Goal: Task Accomplishment & Management: Use online tool/utility

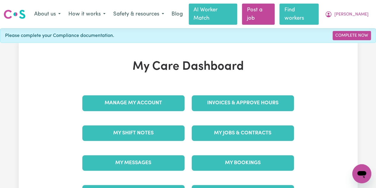
click at [317, 10] on link "Find workers" at bounding box center [299, 14] width 39 height 21
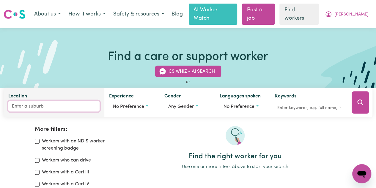
click at [30, 101] on input "Location" at bounding box center [53, 106] width 91 height 11
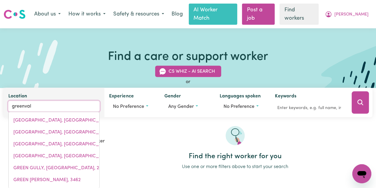
type input "greenvale"
type input "[GEOGRAPHIC_DATA], [GEOGRAPHIC_DATA], 4816"
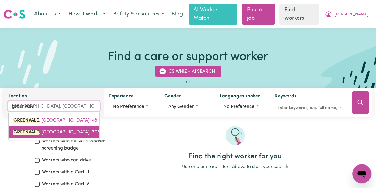
click at [51, 130] on span "[STREET_ADDRESS]" at bounding box center [58, 132] width 90 height 5
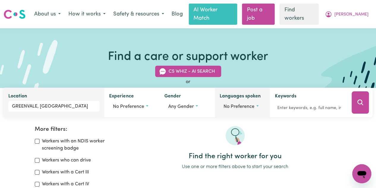
click at [244, 101] on button "No preference" at bounding box center [243, 106] width 46 height 11
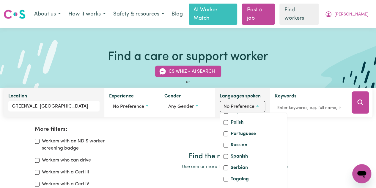
scroll to position [259, 0]
click at [224, 187] on input "Turkish" at bounding box center [226, 190] width 5 height 5
checkbox input "true"
checkbox input "false"
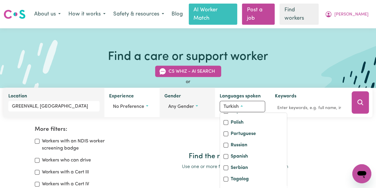
click at [174, 101] on button "Any gender" at bounding box center [187, 106] width 46 height 11
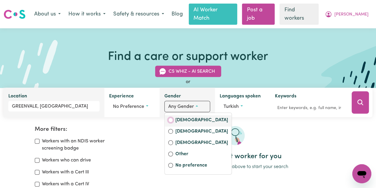
click at [172, 117] on input "[DEMOGRAPHIC_DATA]" at bounding box center [170, 119] width 5 height 5
radio input "true"
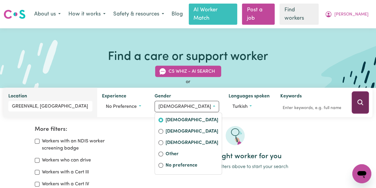
click at [358, 99] on icon "Search" at bounding box center [361, 102] width 6 height 6
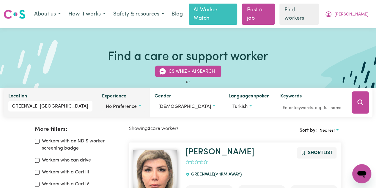
click at [137, 104] on span "No preference" at bounding box center [121, 106] width 31 height 5
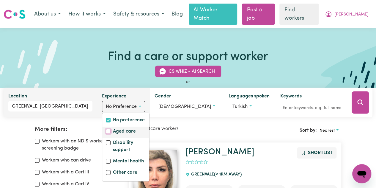
click at [111, 129] on input "Aged care" at bounding box center [108, 131] width 5 height 5
checkbox input "true"
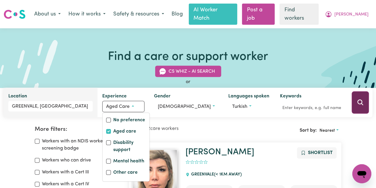
click at [364, 101] on button "Search" at bounding box center [360, 102] width 17 height 22
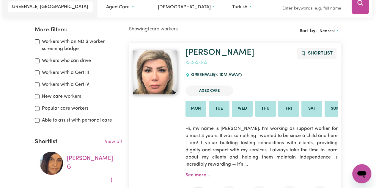
scroll to position [129, 0]
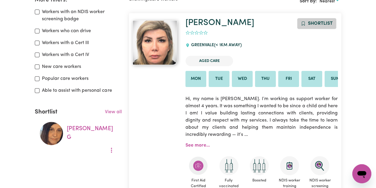
click at [304, 21] on icon "Add to shortlist" at bounding box center [303, 23] width 5 height 5
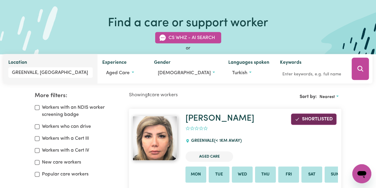
scroll to position [0, 0]
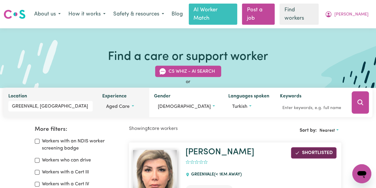
click at [130, 104] on span "Aged care" at bounding box center [117, 106] width 23 height 5
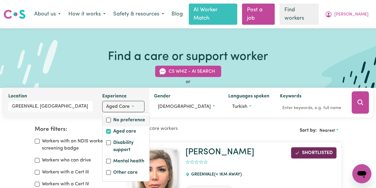
click at [126, 116] on label "No preference" at bounding box center [129, 120] width 32 height 8
click at [111, 117] on input "No preference" at bounding box center [108, 119] width 5 height 5
checkbox input "true"
checkbox input "false"
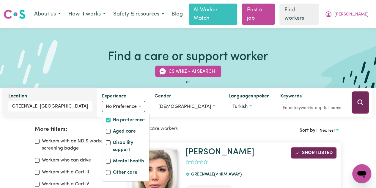
click at [359, 99] on icon "Search" at bounding box center [360, 102] width 7 height 7
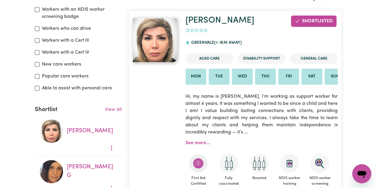
scroll to position [99, 0]
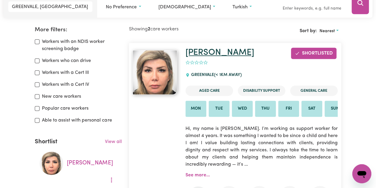
click at [214, 48] on link "[PERSON_NAME]" at bounding box center [220, 52] width 69 height 9
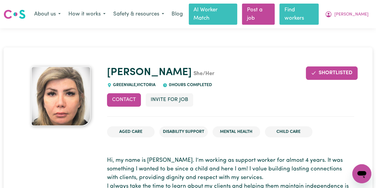
click at [319, 9] on link "Find workers" at bounding box center [299, 14] width 39 height 21
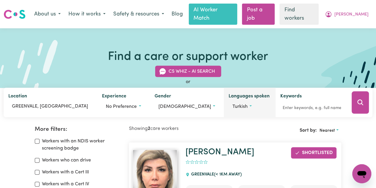
click at [239, 101] on button "Turkish" at bounding box center [250, 106] width 42 height 11
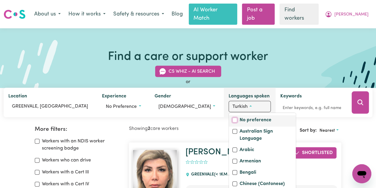
click at [233, 117] on input "No preference" at bounding box center [235, 119] width 5 height 5
checkbox input "true"
checkbox input "false"
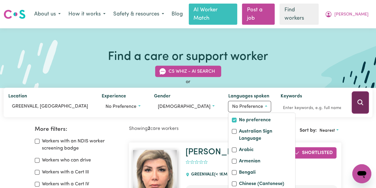
click at [363, 99] on icon "Search" at bounding box center [360, 102] width 7 height 7
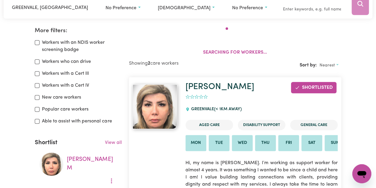
scroll to position [99, 0]
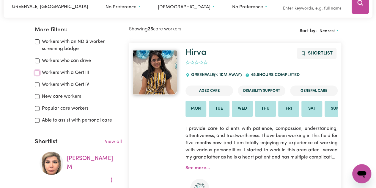
click at [37, 70] on input "Workers with a Cert III" at bounding box center [37, 72] width 5 height 5
checkbox input "true"
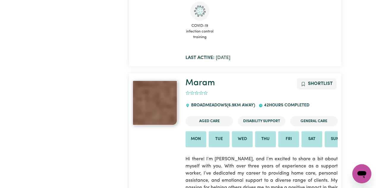
scroll to position [1200, 0]
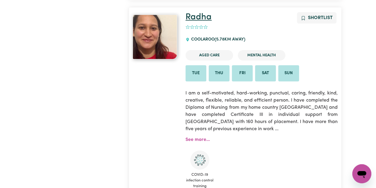
click at [198, 18] on link "Radha" at bounding box center [199, 17] width 26 height 9
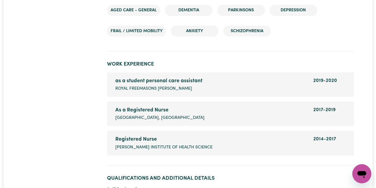
scroll to position [892, 0]
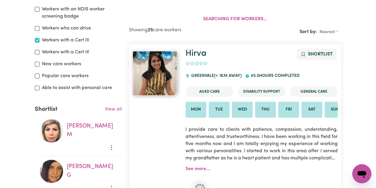
scroll to position [99, 0]
